Goal: Information Seeking & Learning: Find specific fact

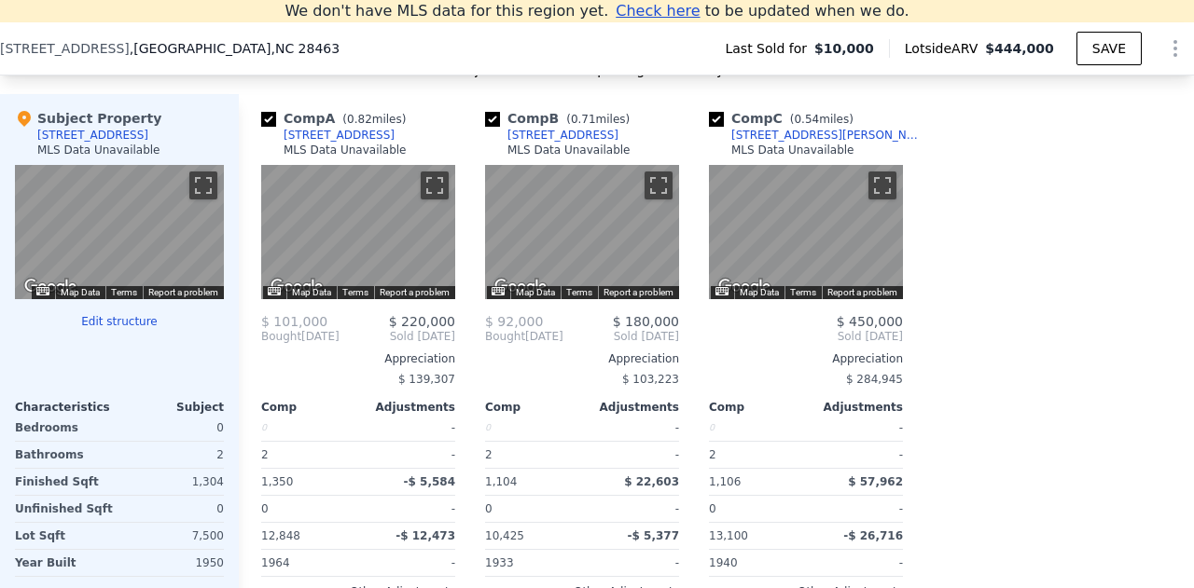
scroll to position [1831, 0]
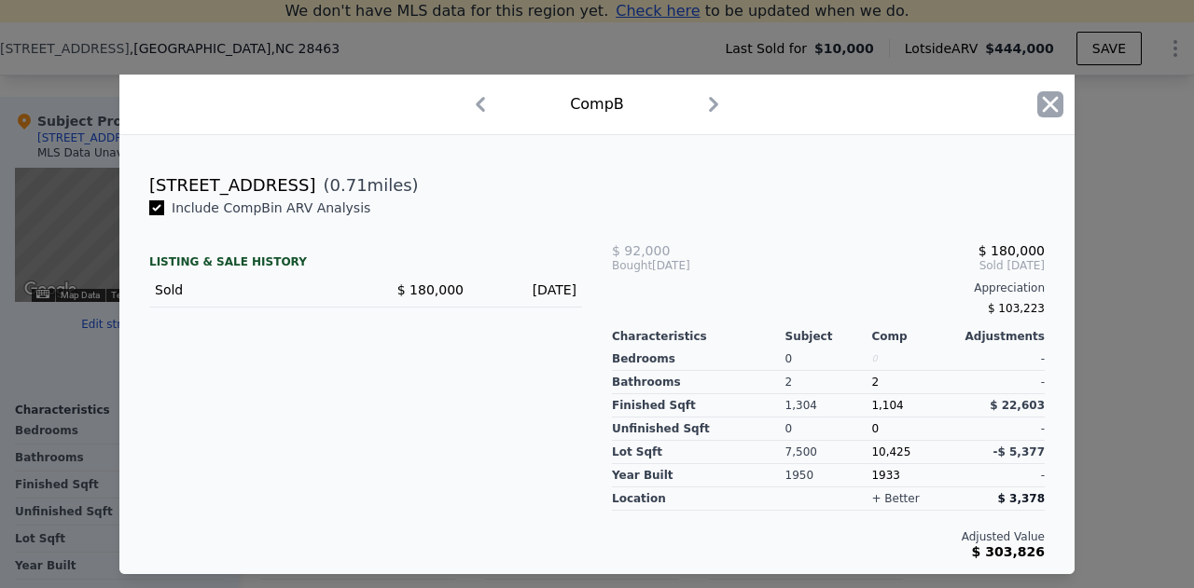
click at [1048, 104] on icon "button" at bounding box center [1051, 105] width 16 height 16
drag, startPoint x: 242, startPoint y: 195, endPoint x: 137, endPoint y: 185, distance: 105.9
click at [137, 185] on div "[STREET_ADDRESS] ( 0.71 miles)" at bounding box center [596, 186] width 925 height 26
copy div "[STREET_ADDRESS]"
click at [205, 64] on div at bounding box center [597, 294] width 1194 height 588
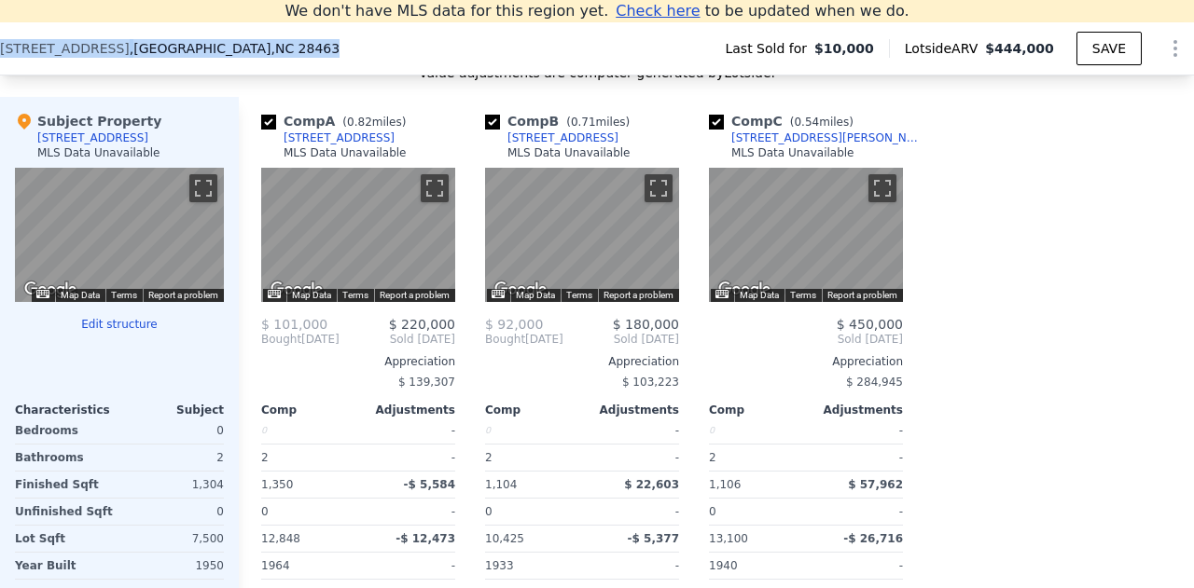
drag, startPoint x: 209, startPoint y: 41, endPoint x: 0, endPoint y: 59, distance: 209.7
click at [0, 59] on div "[STREET_ADDRESS] Last Sold for $10,000 Lotside ARV $444,000 SAVE" at bounding box center [597, 52] width 1194 height 45
copy div "[STREET_ADDRESS]"
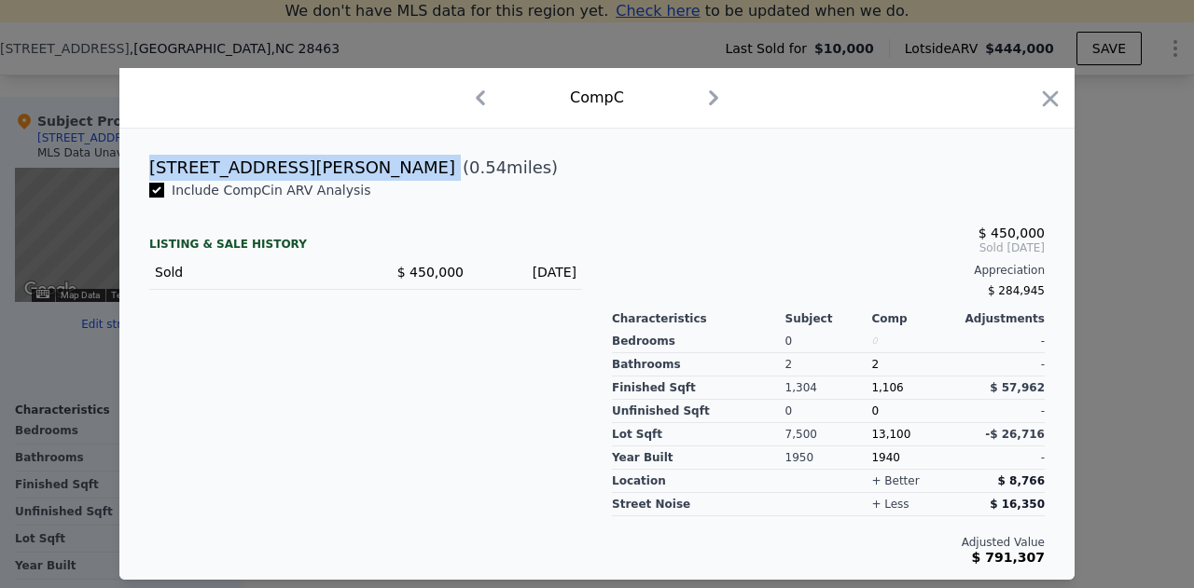
drag, startPoint x: 254, startPoint y: 160, endPoint x: 152, endPoint y: 163, distance: 101.7
click at [152, 163] on div "[STREET_ADDRESS][PERSON_NAME] ( 0.54 miles)" at bounding box center [596, 168] width 925 height 26
copy div "[STREET_ADDRESS][PERSON_NAME]"
click at [1045, 92] on icon "button" at bounding box center [1050, 99] width 26 height 26
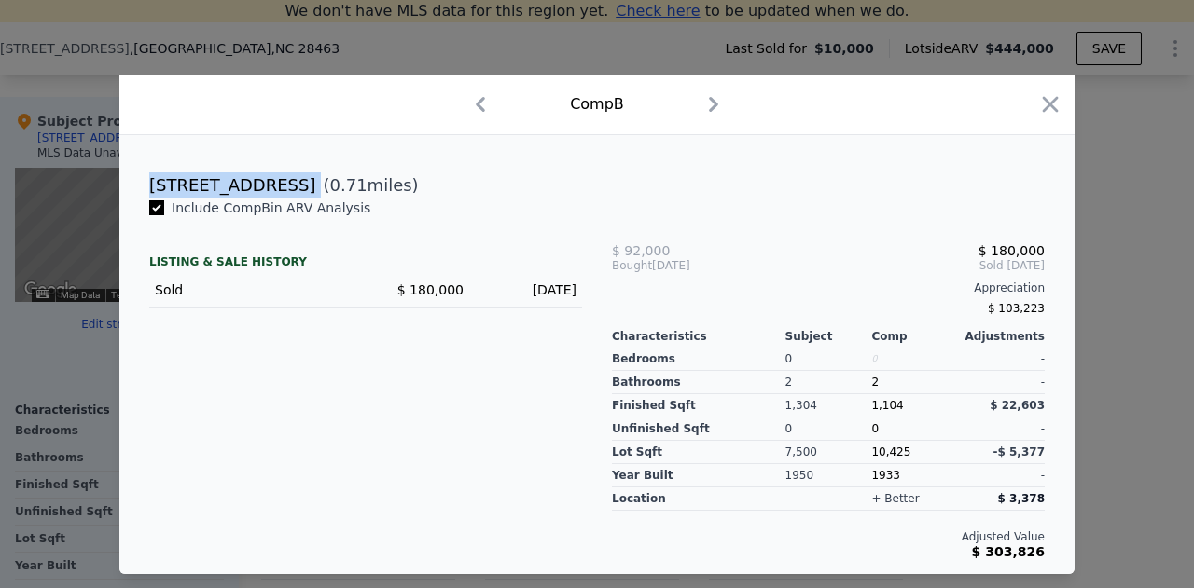
drag, startPoint x: 246, startPoint y: 189, endPoint x: 145, endPoint y: 188, distance: 101.7
click at [145, 188] on div "[STREET_ADDRESS] ( 0.71 miles)" at bounding box center [596, 186] width 925 height 26
copy div "[STREET_ADDRESS]"
click at [1061, 100] on icon "button" at bounding box center [1050, 104] width 26 height 26
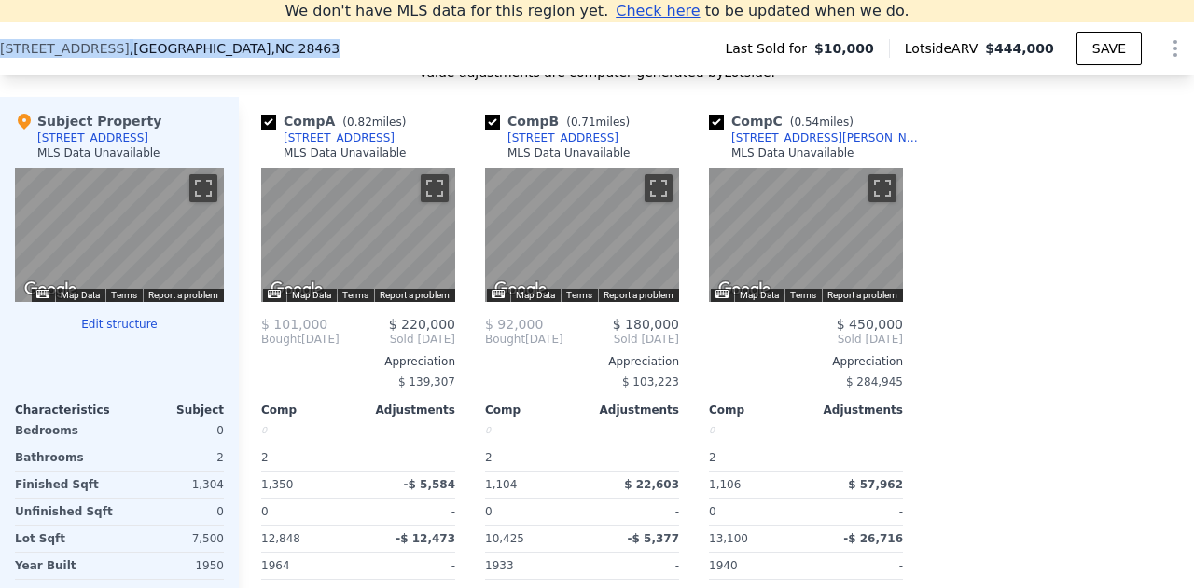
drag, startPoint x: 192, startPoint y: 38, endPoint x: 0, endPoint y: 42, distance: 192.2
click at [0, 42] on div "[STREET_ADDRESS] Last Sold for $10,000 Lotside ARV $444,000 SAVE" at bounding box center [597, 52] width 1194 height 45
copy div "[STREET_ADDRESS]"
click at [642, 162] on div "Comp B ( 0.71 miles) [STREET_ADDRESS] MLS Data Unavailable" at bounding box center [582, 140] width 194 height 56
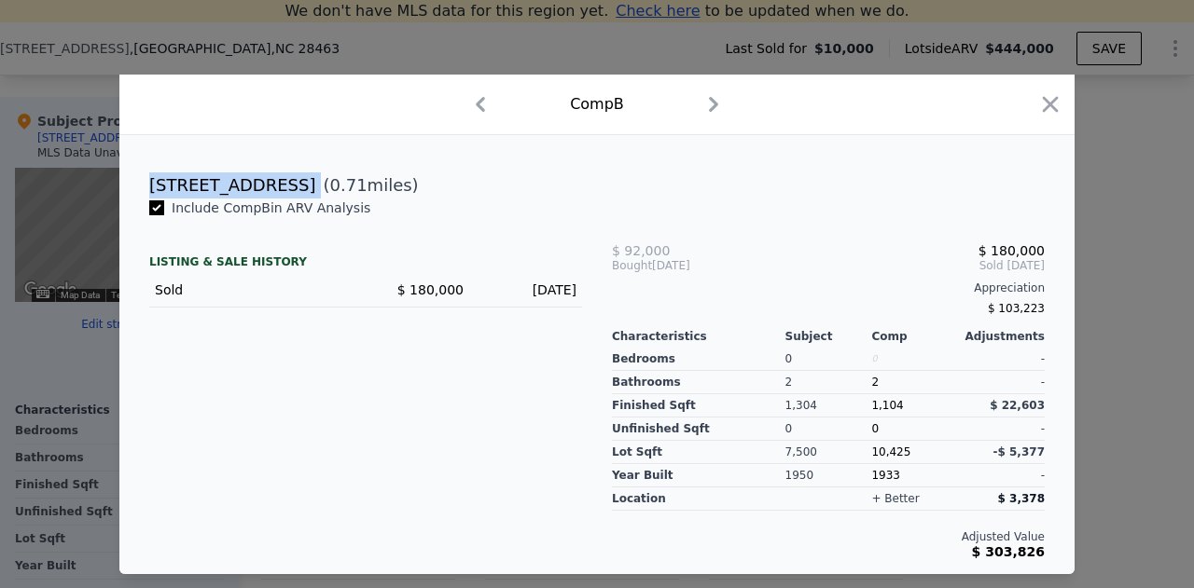
drag, startPoint x: 243, startPoint y: 189, endPoint x: 139, endPoint y: 186, distance: 104.5
click at [139, 186] on div "[STREET_ADDRESS] ( 0.71 miles)" at bounding box center [596, 186] width 925 height 26
copy div "[STREET_ADDRESS]"
click at [1044, 115] on icon "button" at bounding box center [1050, 104] width 26 height 26
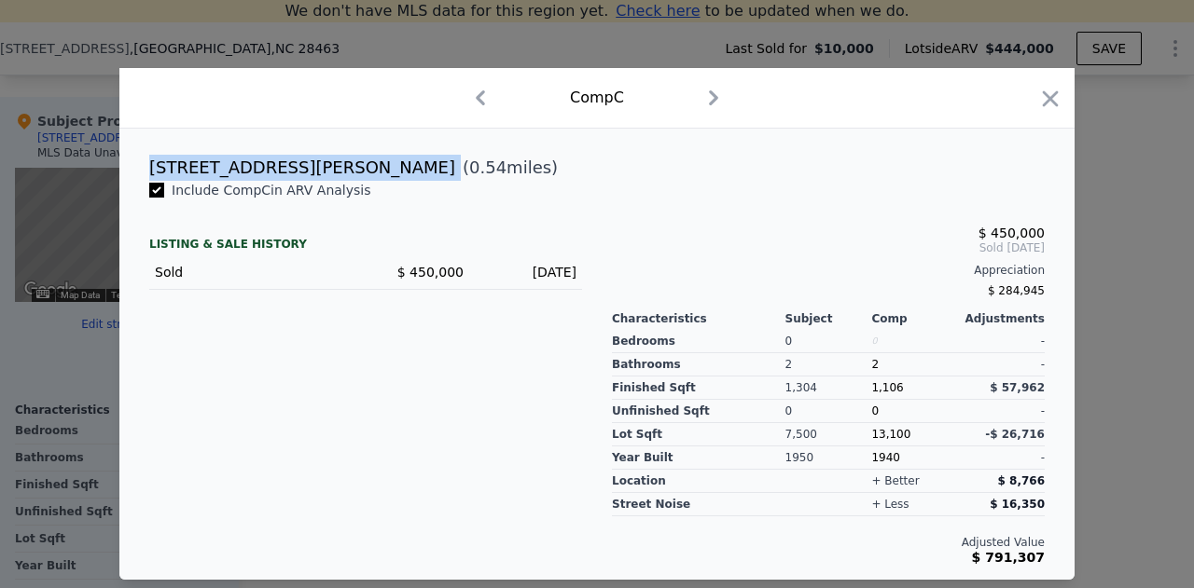
drag, startPoint x: 251, startPoint y: 173, endPoint x: 121, endPoint y: 178, distance: 129.8
click at [121, 178] on div "[STREET_ADDRESS][PERSON_NAME] ( 0.54 miles)" at bounding box center [596, 168] width 955 height 26
copy div "[STREET_ADDRESS][PERSON_NAME]"
